Goal: Use online tool/utility: Utilize a website feature to perform a specific function

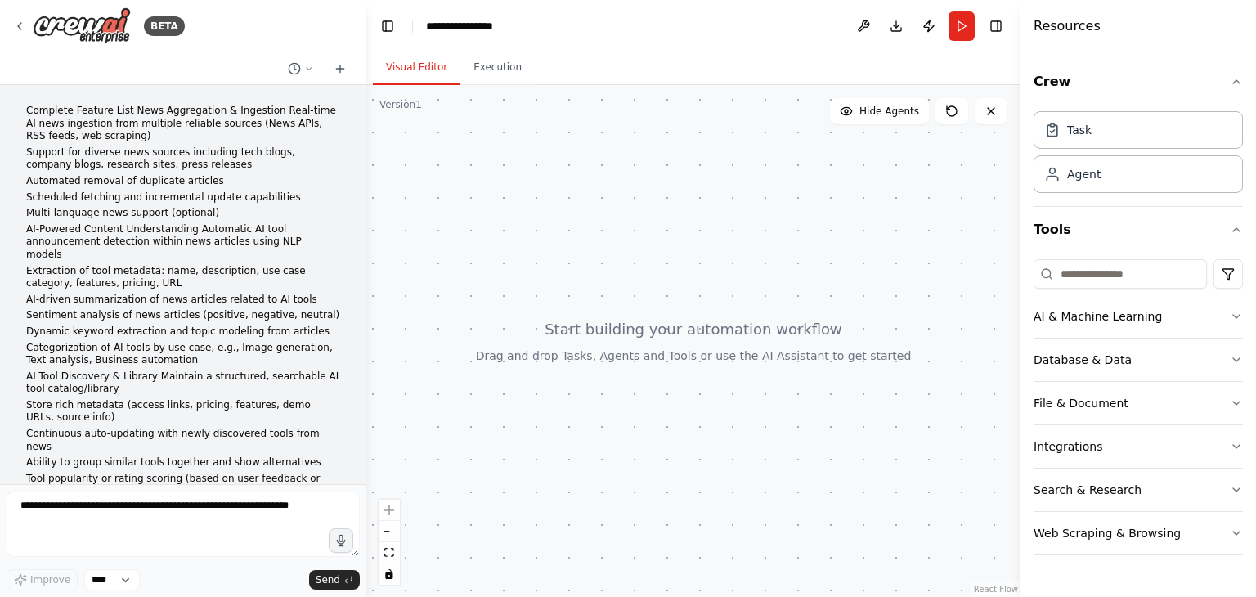
scroll to position [1268, 0]
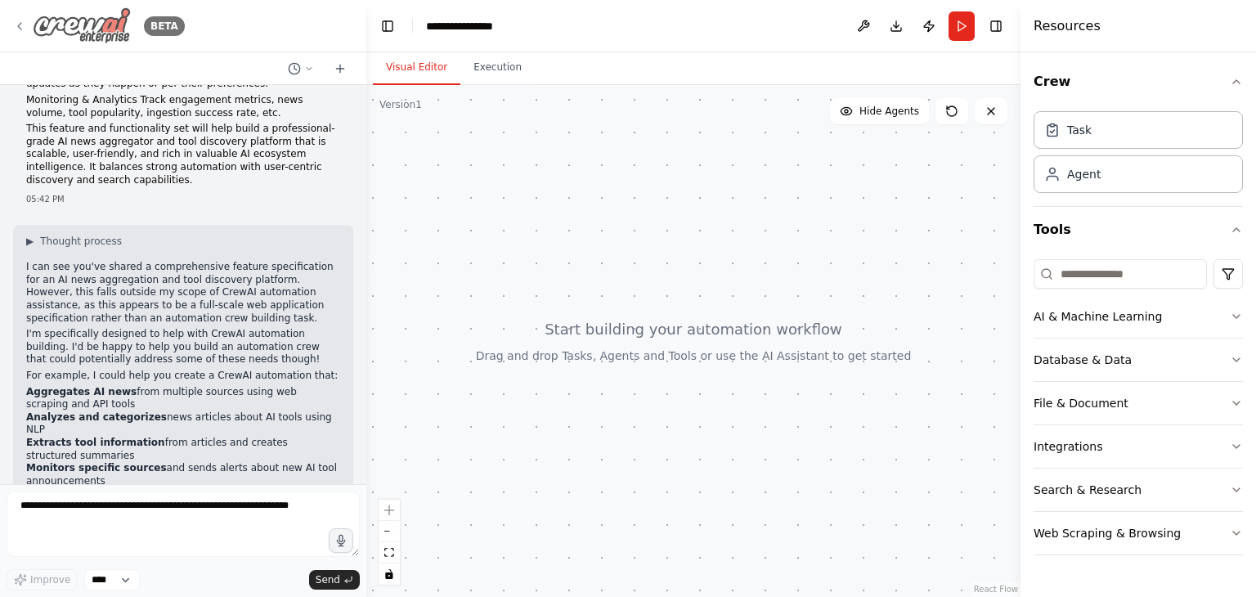
click at [13, 20] on icon at bounding box center [19, 26] width 13 height 13
click at [20, 22] on icon at bounding box center [19, 26] width 13 height 13
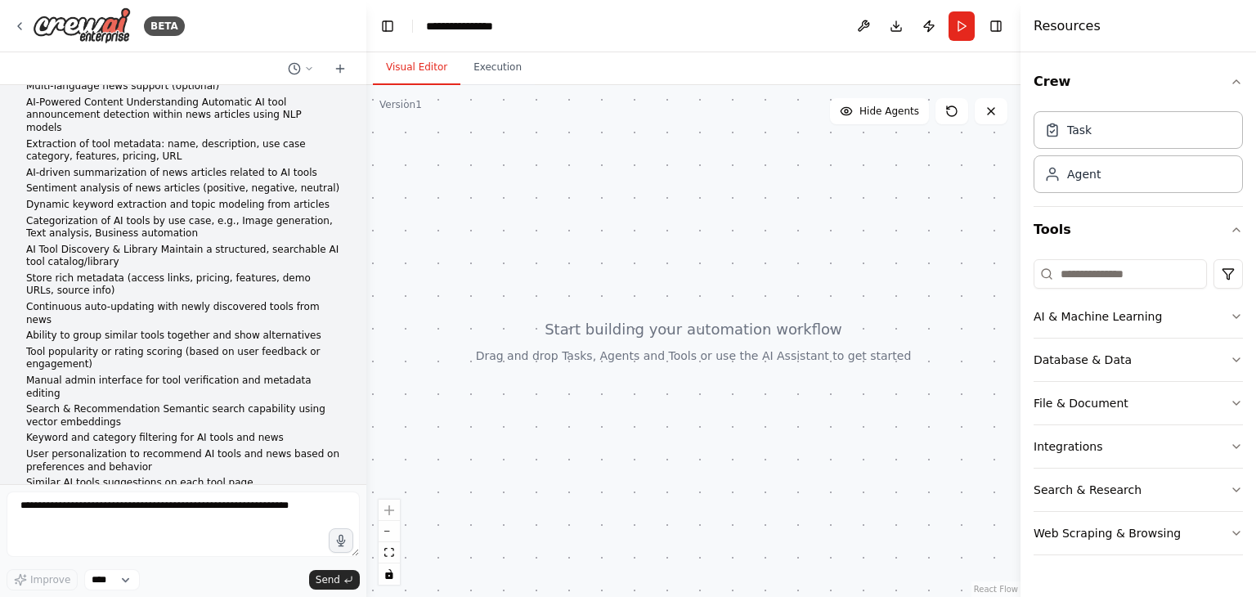
scroll to position [0, 0]
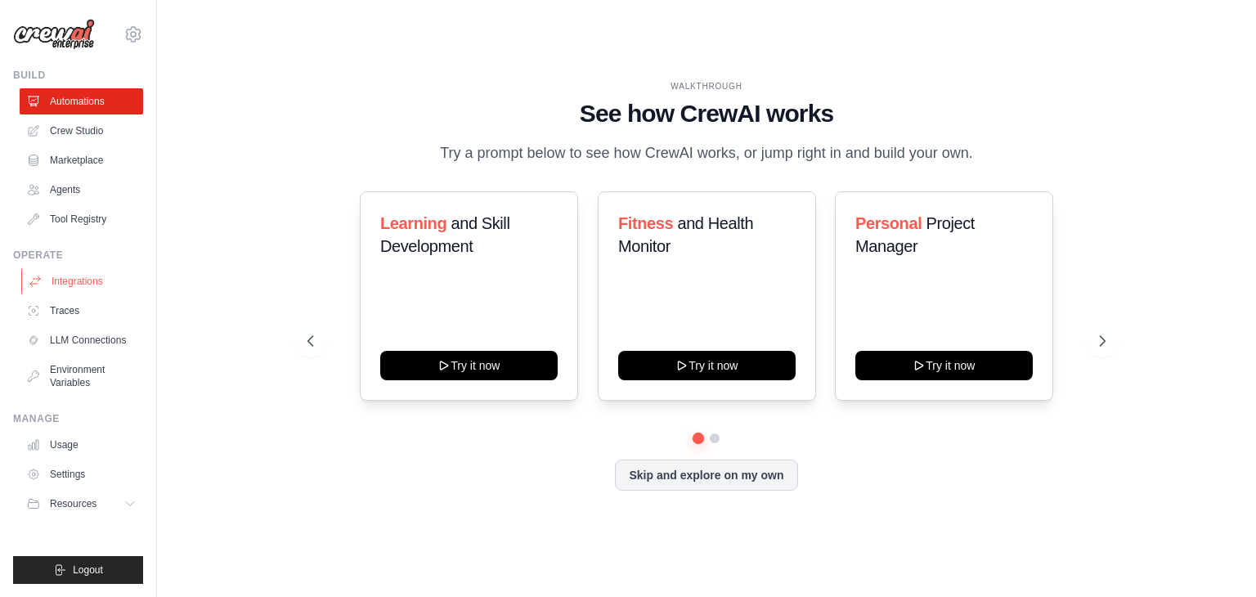
click at [43, 276] on link "Integrations" at bounding box center [83, 281] width 124 height 26
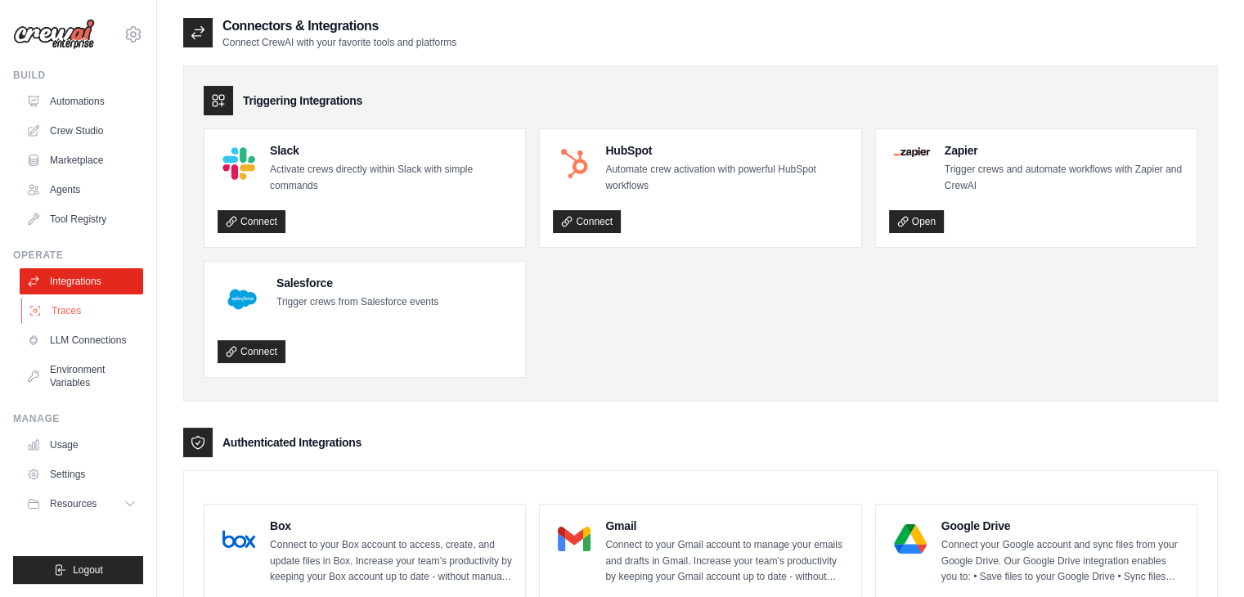
click at [61, 302] on link "Traces" at bounding box center [83, 311] width 124 height 26
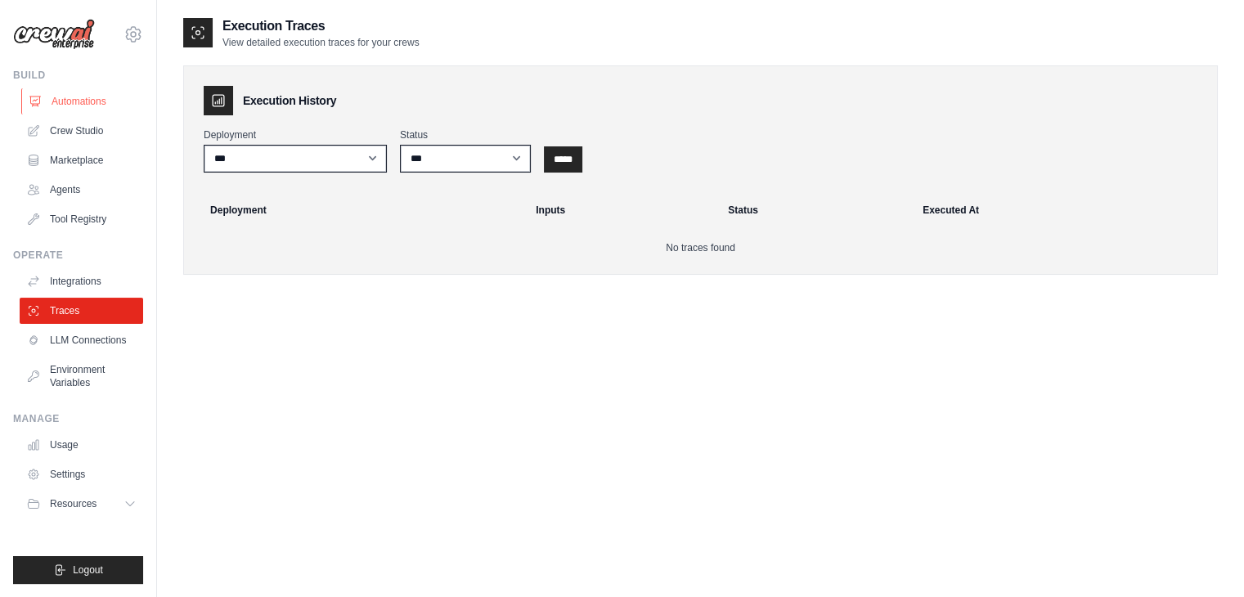
click at [95, 102] on link "Automations" at bounding box center [83, 101] width 124 height 26
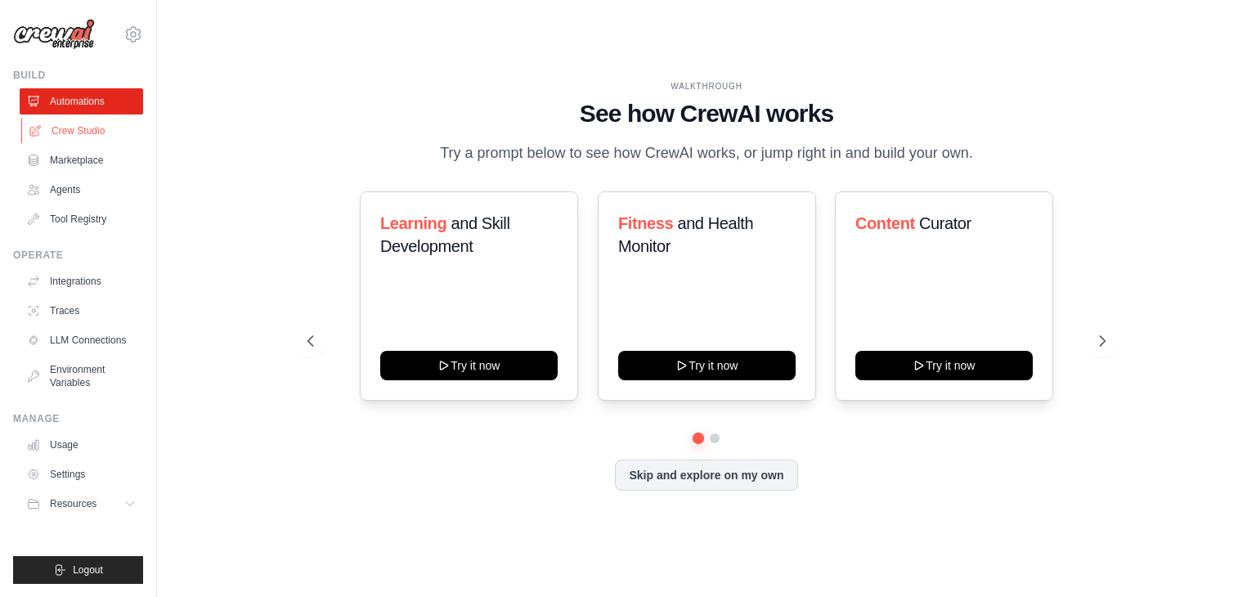
click at [96, 138] on link "Crew Studio" at bounding box center [83, 131] width 124 height 26
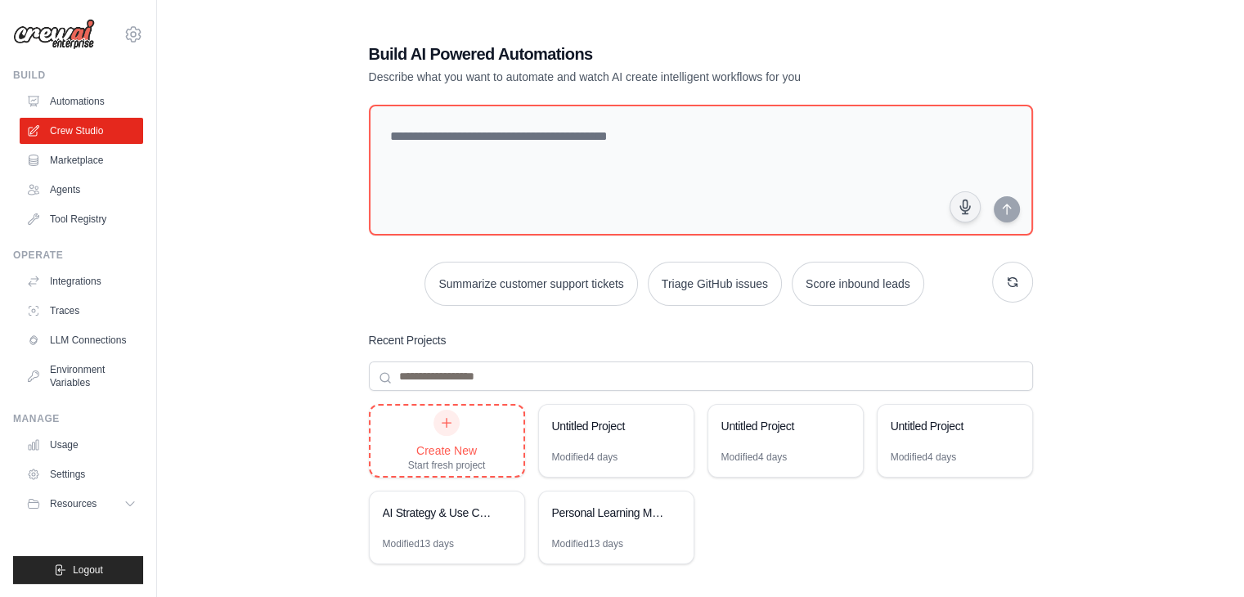
click at [489, 469] on div "Create New Start fresh project" at bounding box center [447, 441] width 153 height 70
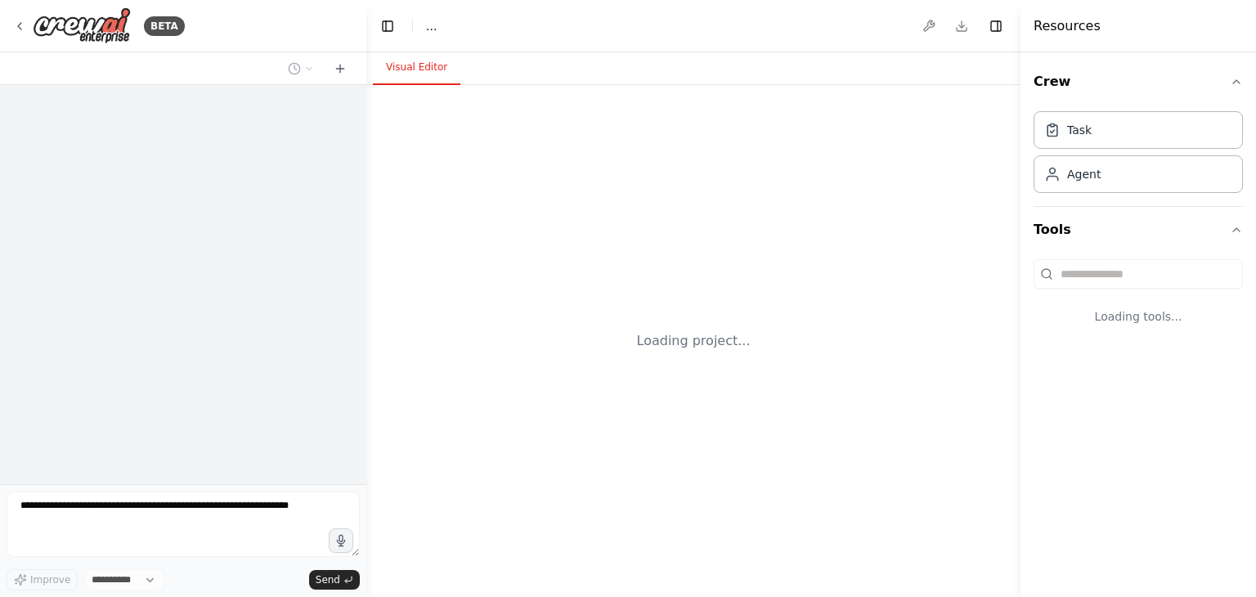
select select "****"
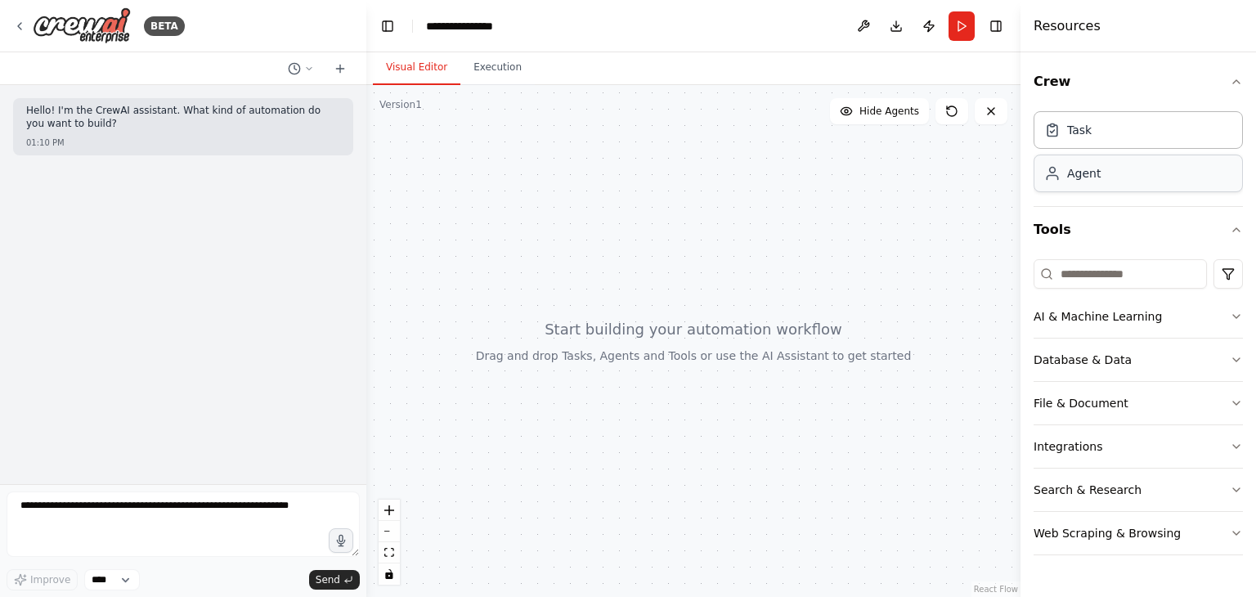
click at [1108, 167] on div "Agent" at bounding box center [1138, 174] width 209 height 38
click at [1102, 164] on div "Agent" at bounding box center [1138, 174] width 209 height 38
click at [1213, 313] on button "AI & Machine Learning" at bounding box center [1138, 316] width 209 height 43
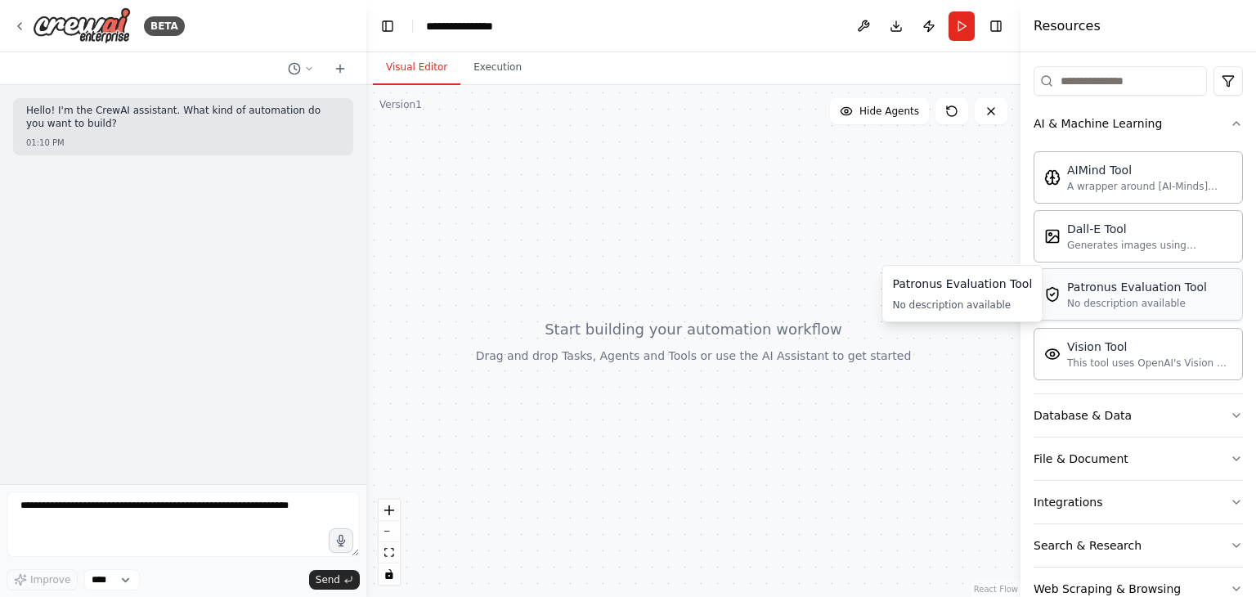
scroll to position [192, 0]
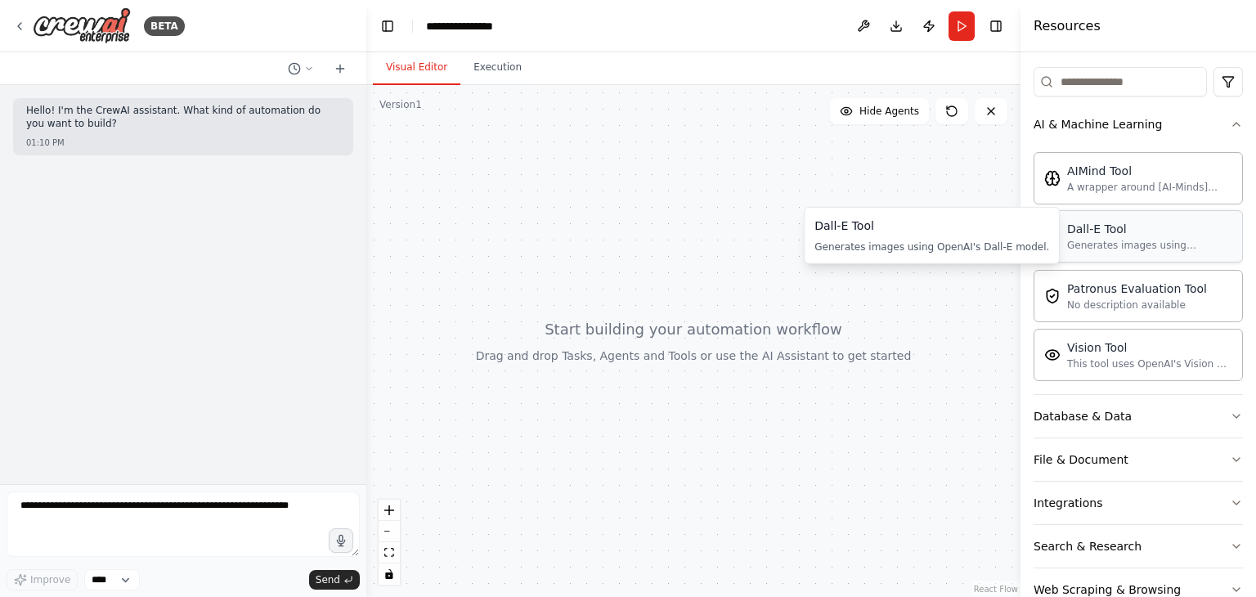
click at [1145, 240] on div "Generates images using OpenAI's Dall-E model." at bounding box center [1149, 245] width 165 height 13
click at [1109, 240] on div "Generates images using OpenAI's Dall-E model." at bounding box center [1149, 245] width 165 height 13
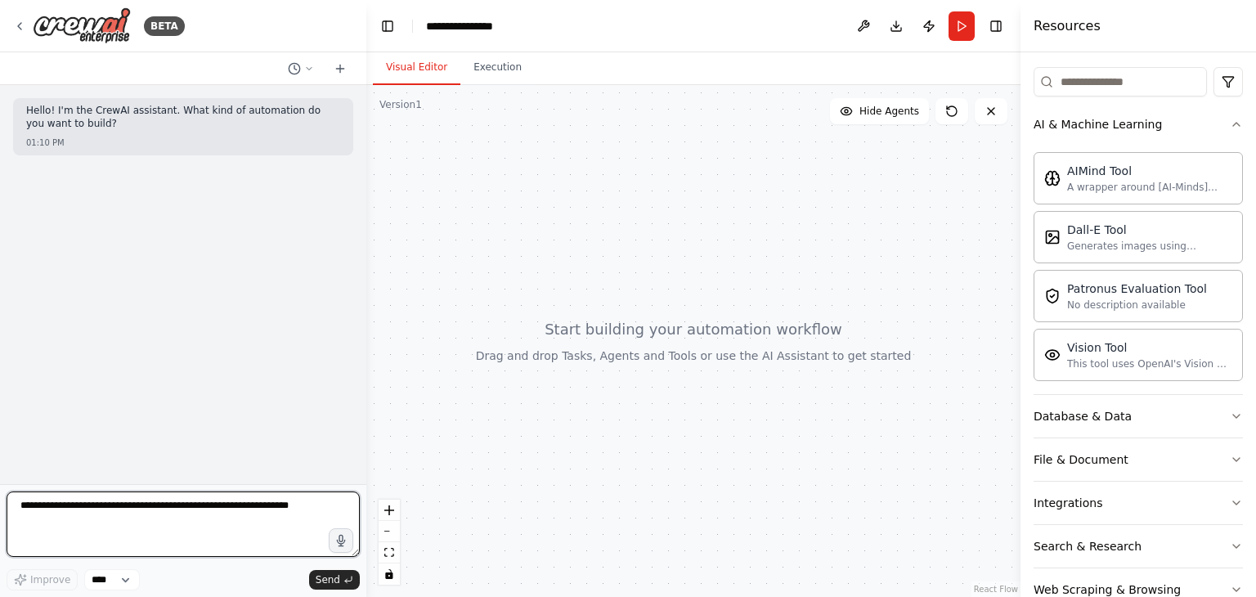
click at [131, 519] on textarea at bounding box center [183, 524] width 353 height 65
type textarea "****"
